Goal: Book appointment/travel/reservation

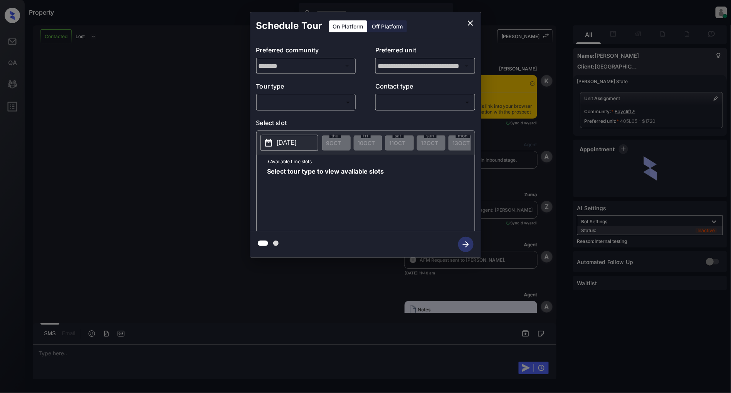
scroll to position [3453, 0]
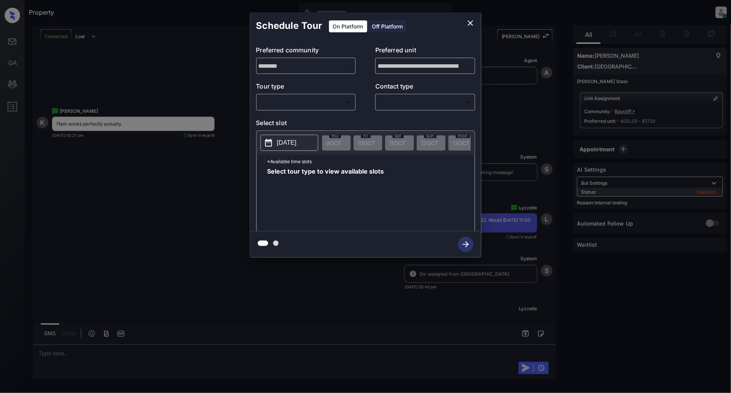
click at [299, 104] on body "Property [PERSON_NAME] Online Set yourself offline Set yourself on break Profil…" at bounding box center [365, 196] width 731 height 393
click at [287, 116] on li "In Person" at bounding box center [306, 120] width 95 height 14
type input "********"
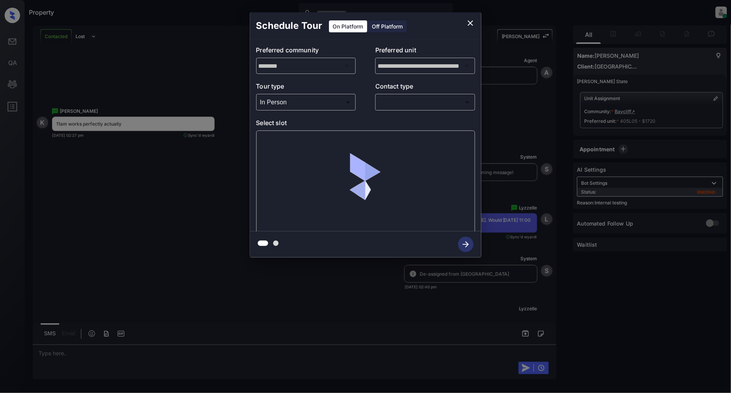
click at [426, 89] on p "Contact type" at bounding box center [425, 88] width 100 height 12
click at [417, 102] on body "Property [PERSON_NAME] Online Set yourself offline Set yourself on break Profil…" at bounding box center [365, 196] width 731 height 393
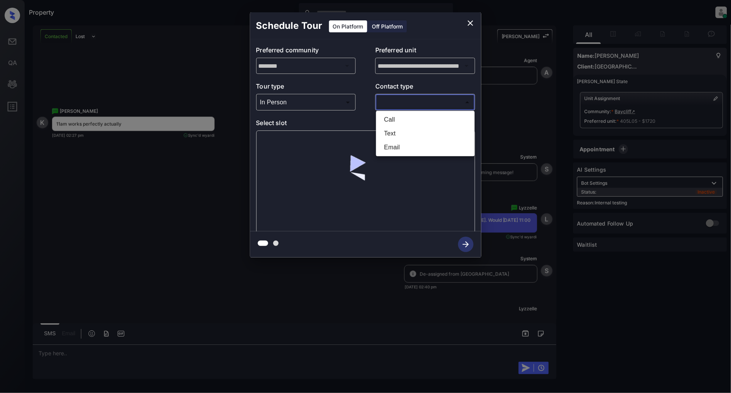
click at [402, 135] on li "Text" at bounding box center [425, 134] width 95 height 14
type input "****"
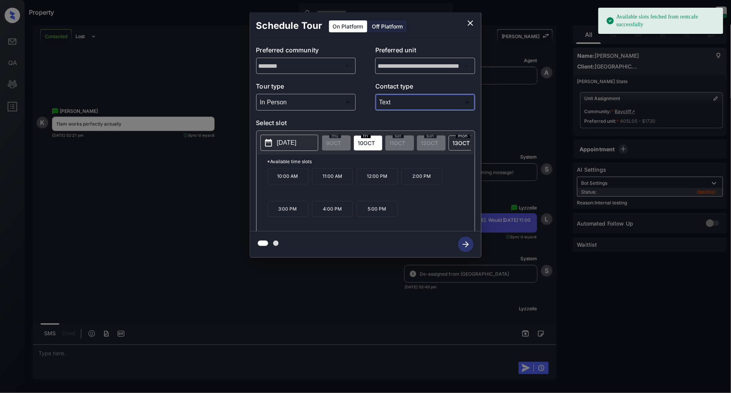
click at [297, 142] on p "[DATE]" at bounding box center [287, 142] width 20 height 9
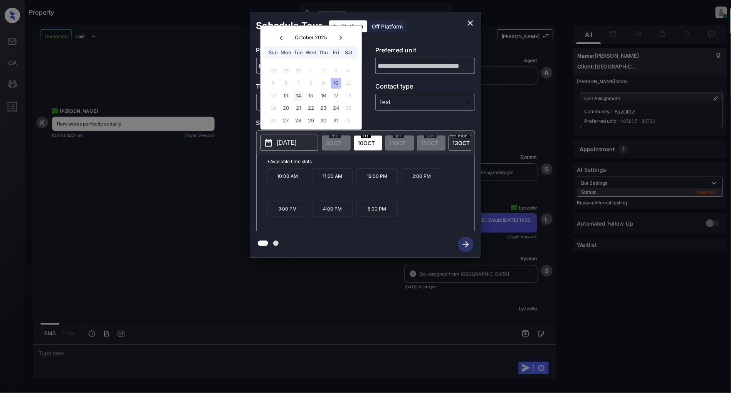
click at [295, 97] on div "14" at bounding box center [298, 96] width 10 height 10
click at [328, 180] on p "11:00 AM" at bounding box center [332, 176] width 41 height 16
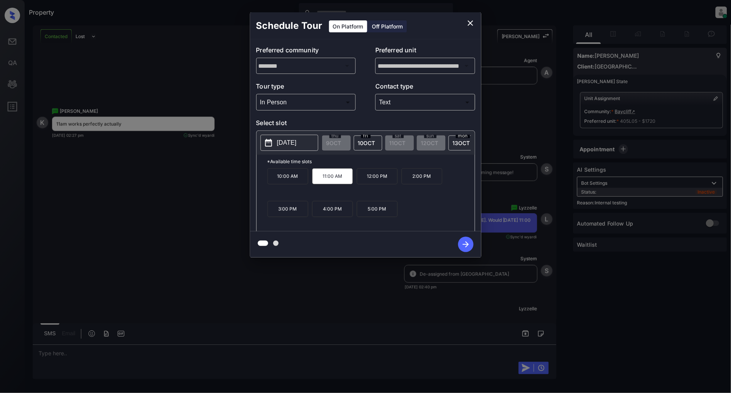
click at [462, 245] on icon "button" at bounding box center [465, 244] width 15 height 15
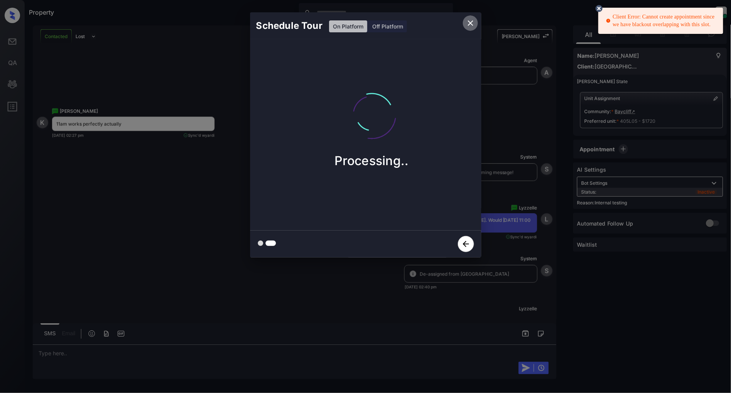
click at [468, 24] on icon "close" at bounding box center [470, 22] width 9 height 9
